Goal: Information Seeking & Learning: Learn about a topic

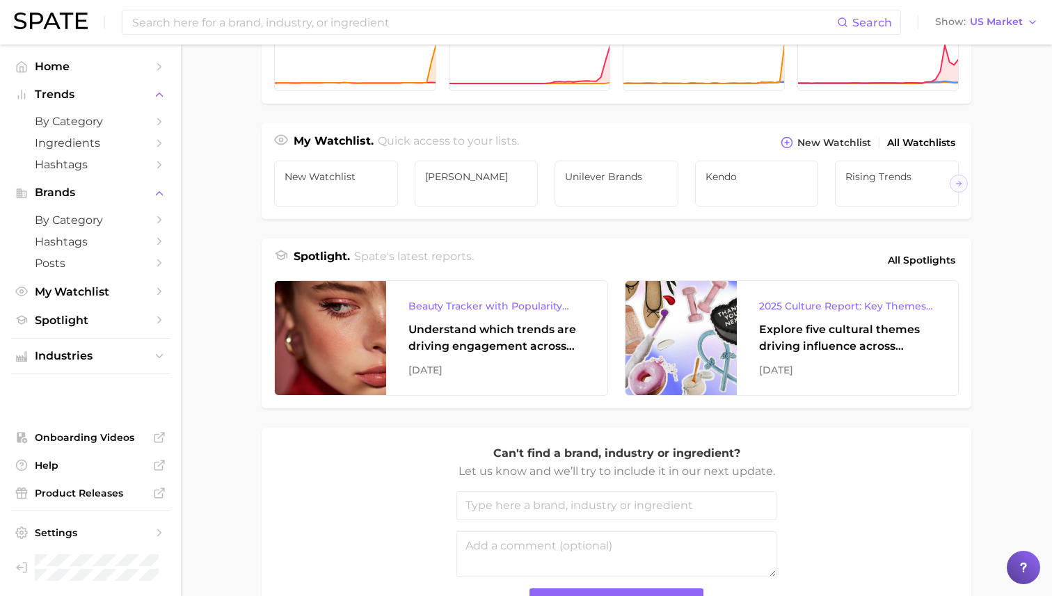
scroll to position [432, 0]
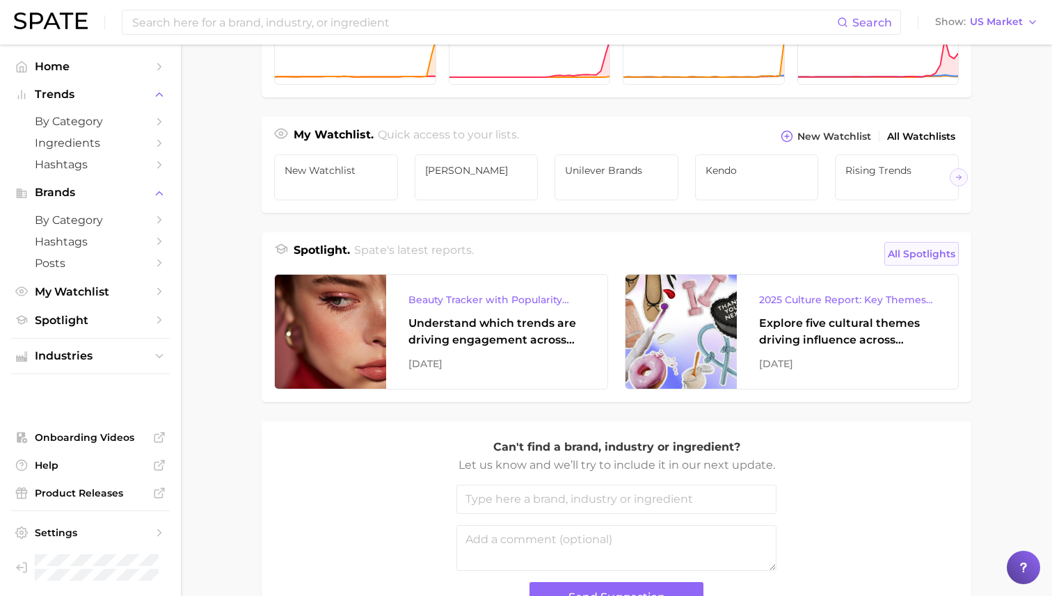
click at [943, 251] on span "All Spotlights" at bounding box center [922, 254] width 68 height 17
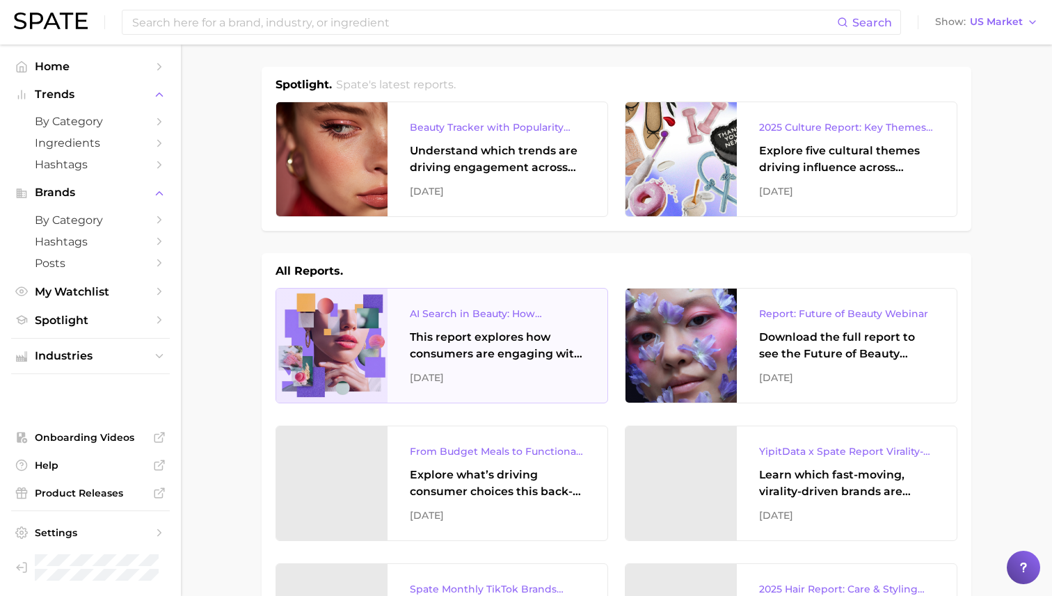
click at [425, 329] on div "This report explores how consumers are engaging with AI-powered search tools — …" at bounding box center [497, 345] width 175 height 33
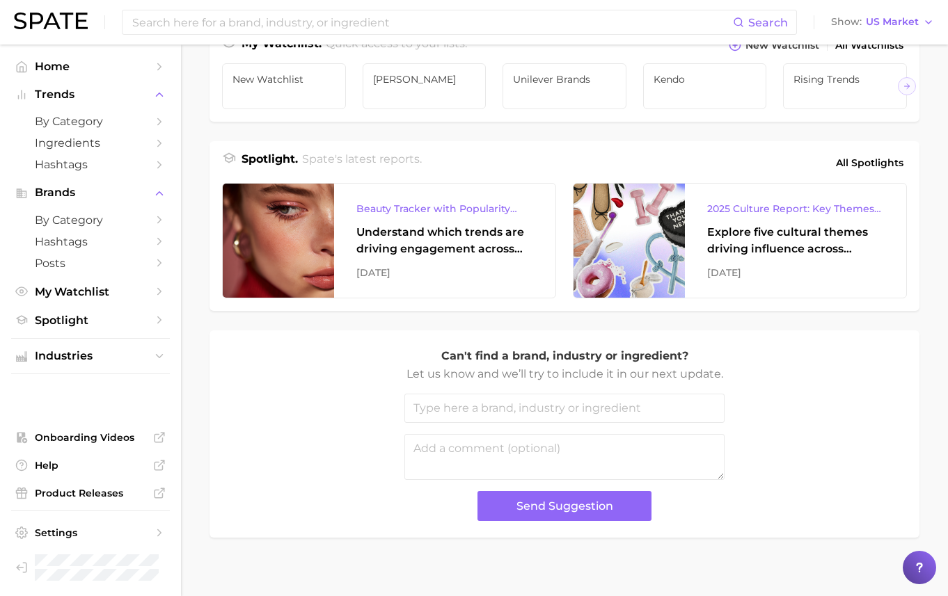
scroll to position [534, 0]
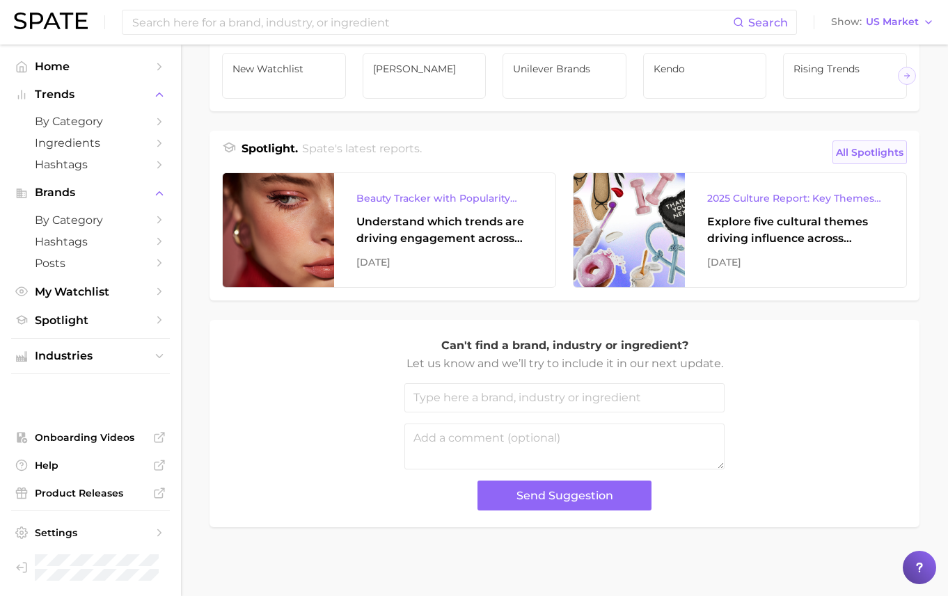
click at [893, 154] on span "All Spotlights" at bounding box center [870, 152] width 68 height 17
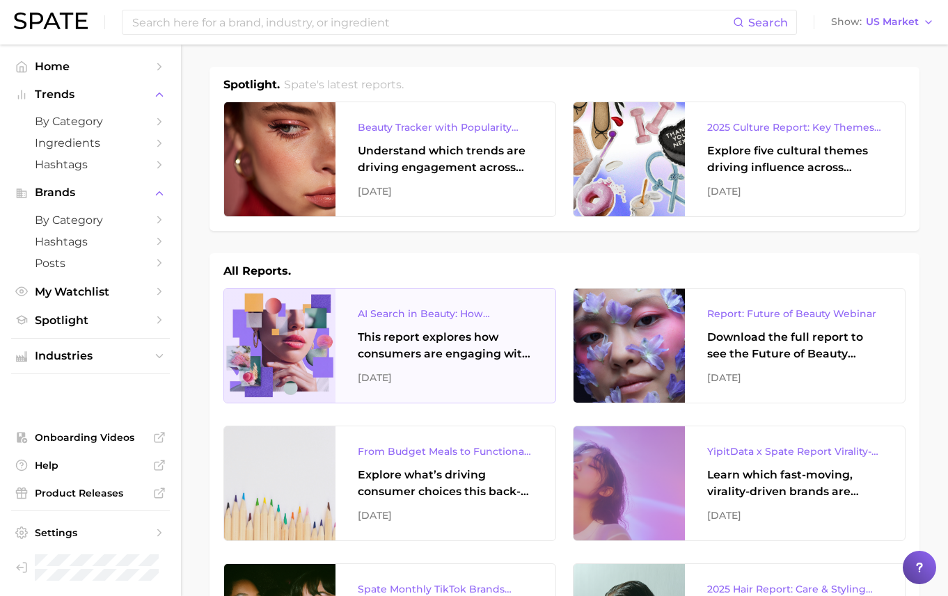
click at [374, 348] on div "This report explores how consumers are engaging with AI-powered search tools — …" at bounding box center [445, 345] width 175 height 33
